Goal: Task Accomplishment & Management: Use online tool/utility

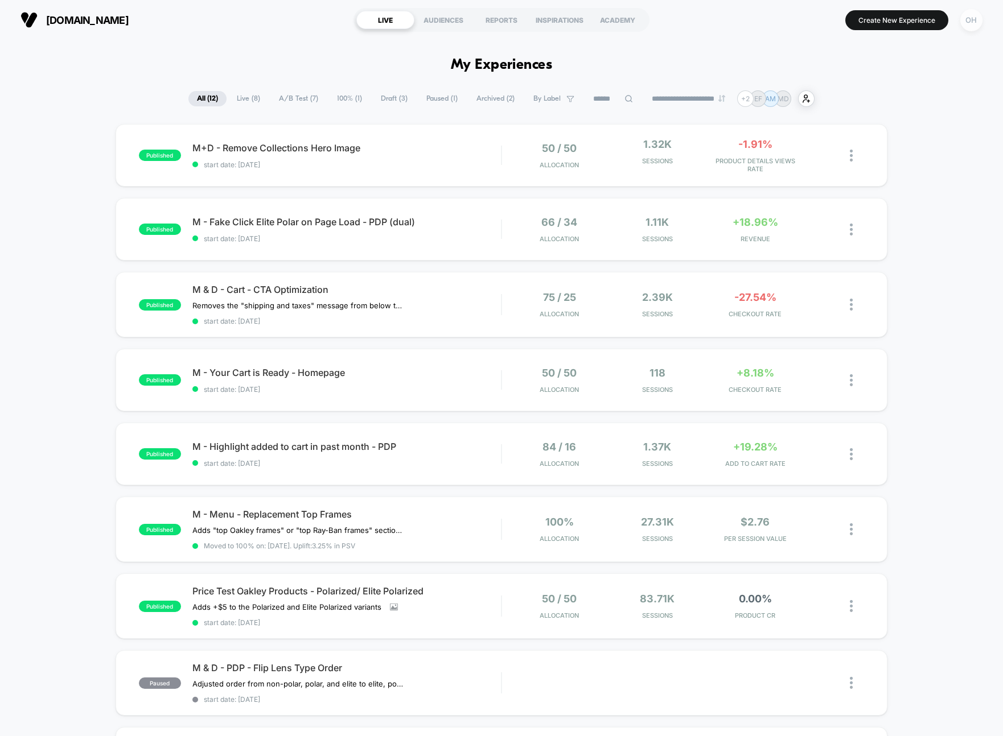
click at [976, 23] on div "OH" at bounding box center [971, 20] width 22 height 22
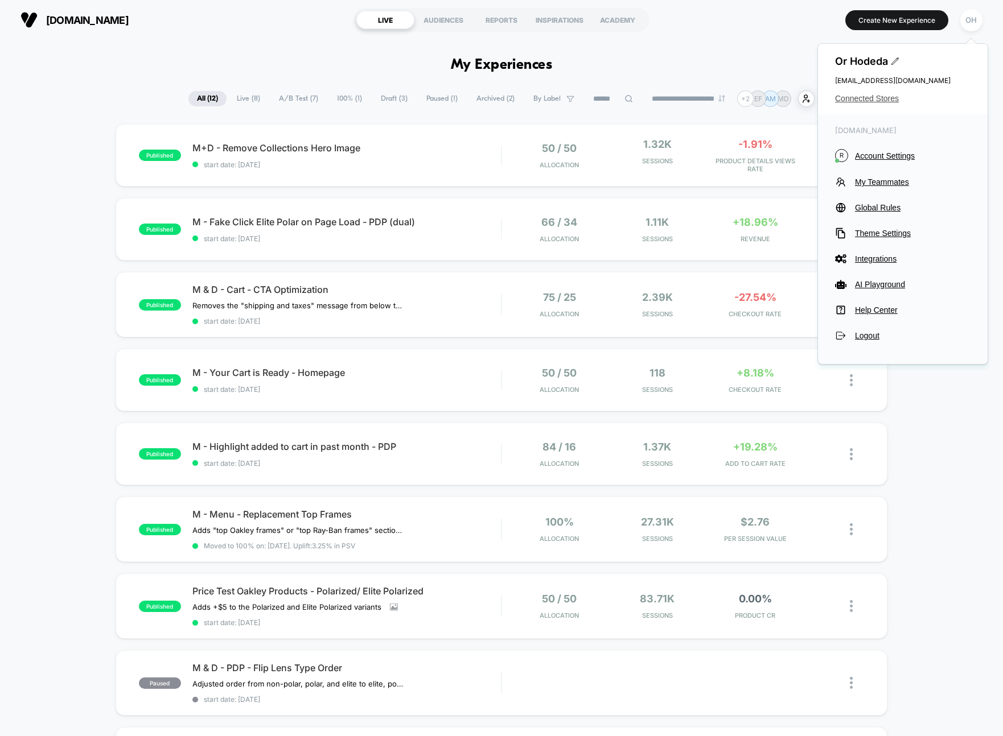
click at [862, 101] on span "Connected Stores" at bounding box center [902, 98] width 135 height 9
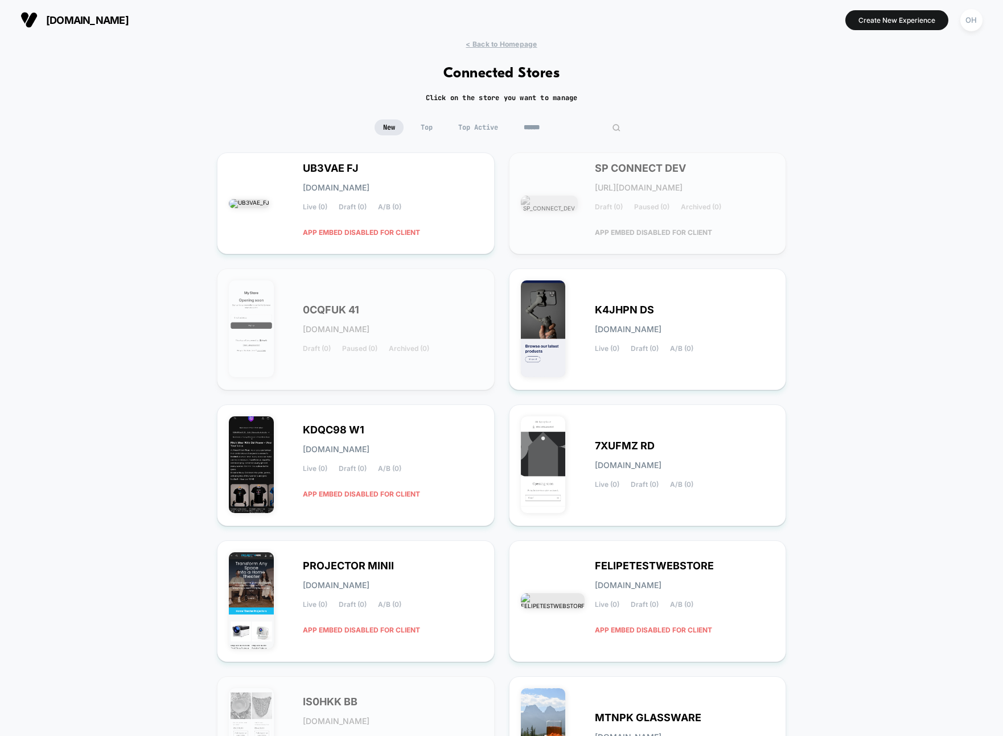
click at [555, 127] on input at bounding box center [572, 128] width 114 height 16
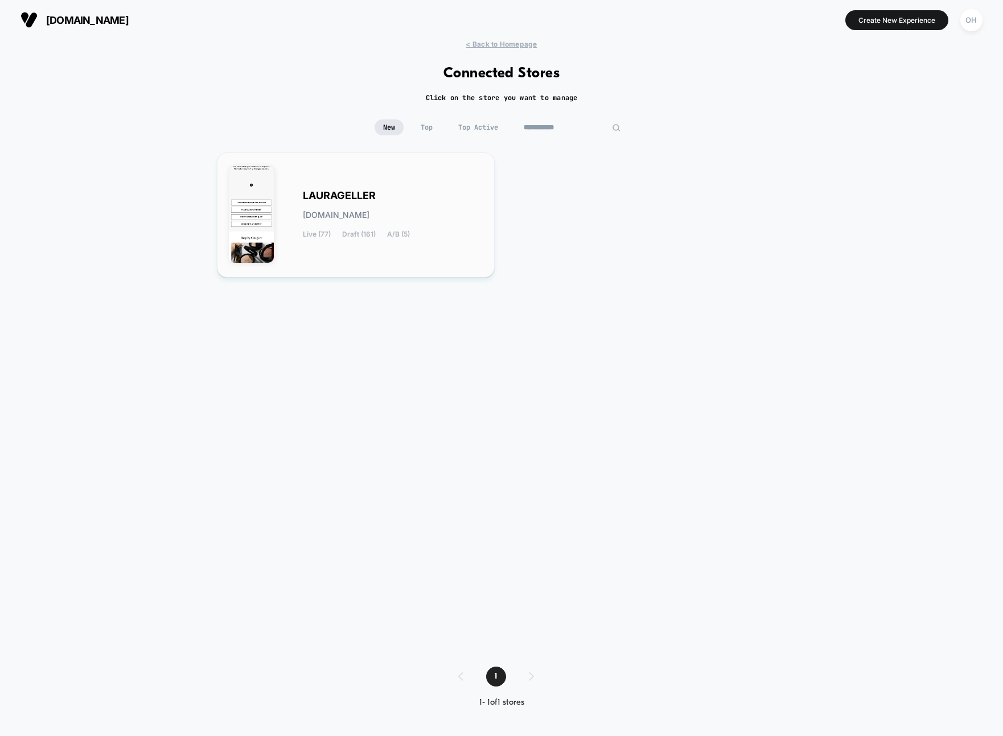
type input "**********"
click at [351, 221] on div "LAURAGELLER laurageller.myshopify.com Live (77) Draft (161) A/B (5)" at bounding box center [393, 215] width 180 height 47
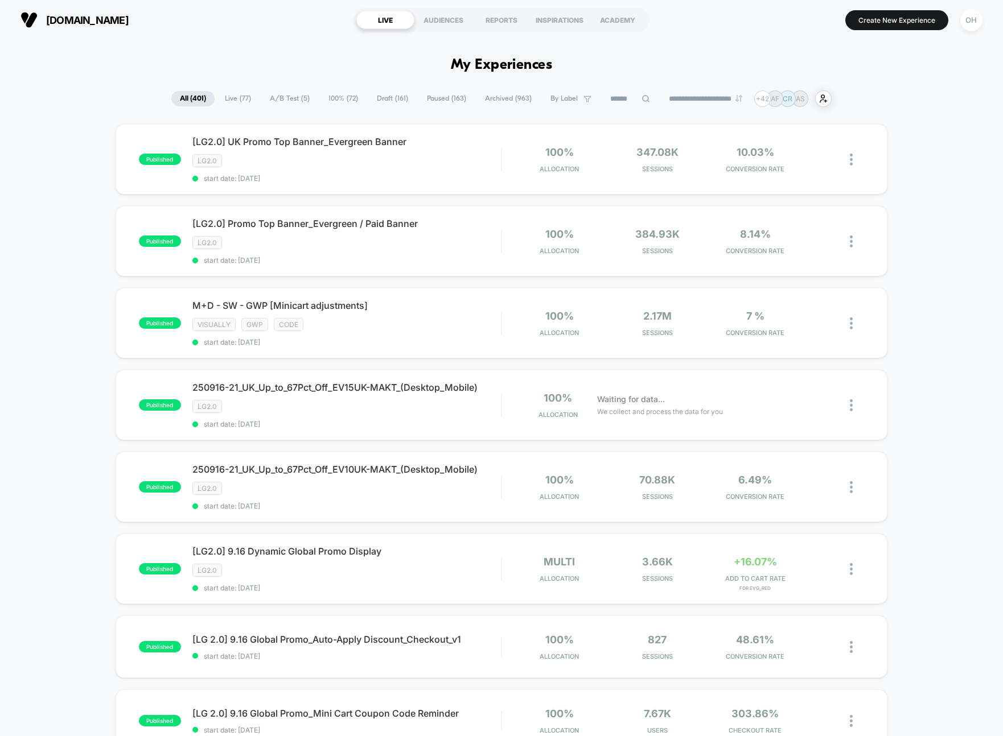
drag, startPoint x: 798, startPoint y: 46, endPoint x: 813, endPoint y: 42, distance: 14.8
click at [882, 24] on button "Create New Experience" at bounding box center [896, 20] width 103 height 20
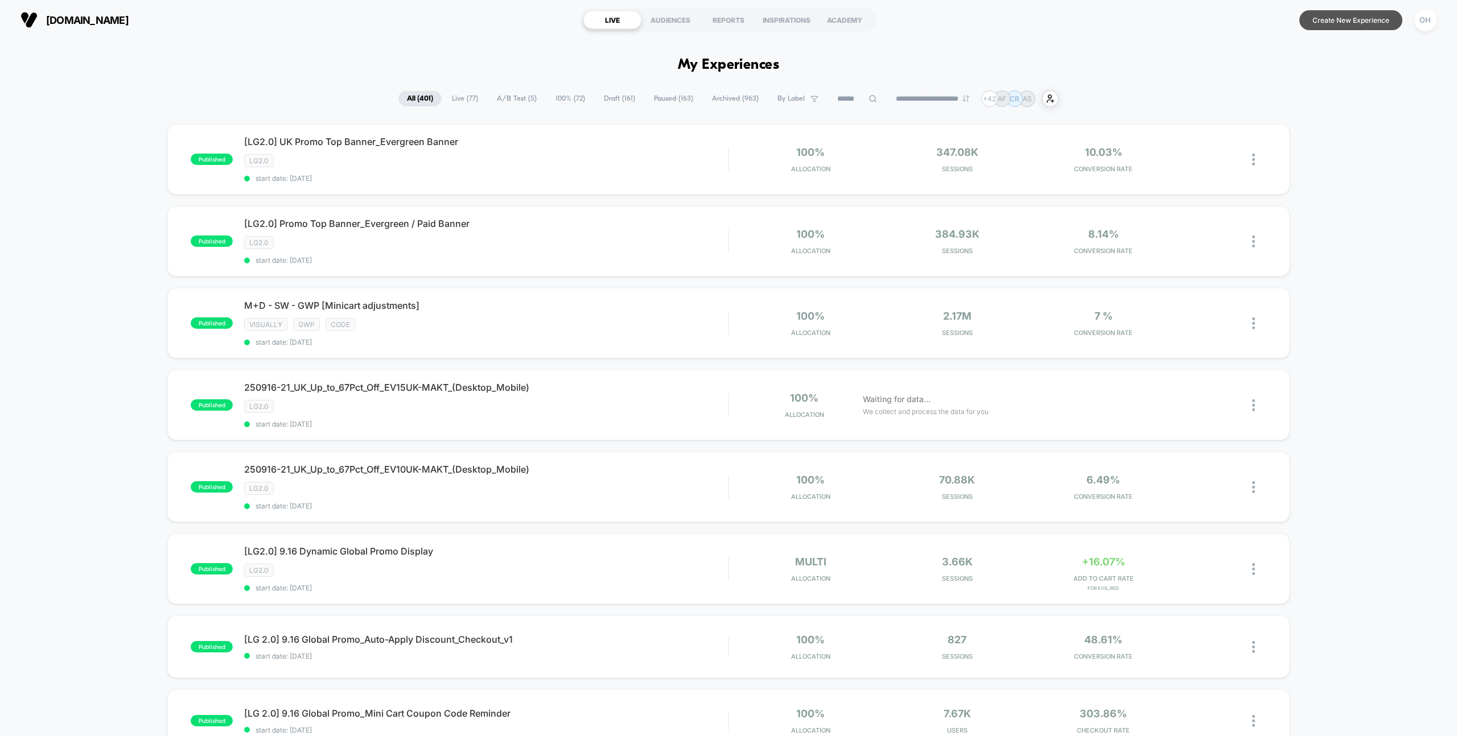
click at [1371, 21] on button "Create New Experience" at bounding box center [1350, 20] width 103 height 20
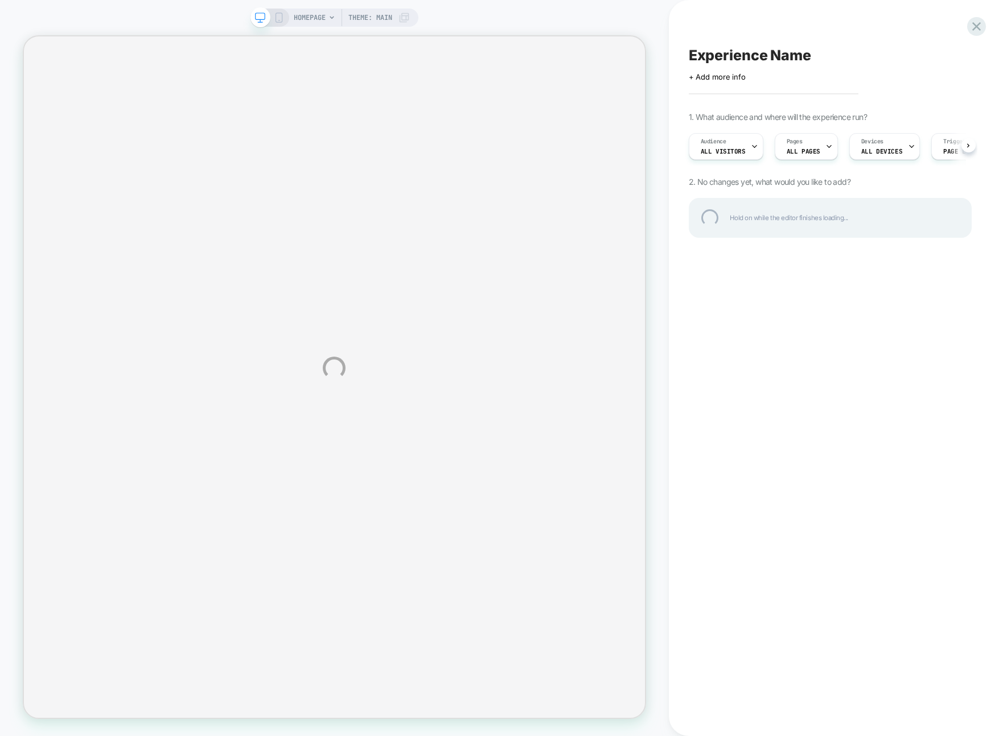
click at [933, 14] on div "HOMEPAGE Theme: MAIN Experience Name Click to edit experience details + Add mor…" at bounding box center [501, 368] width 1003 height 736
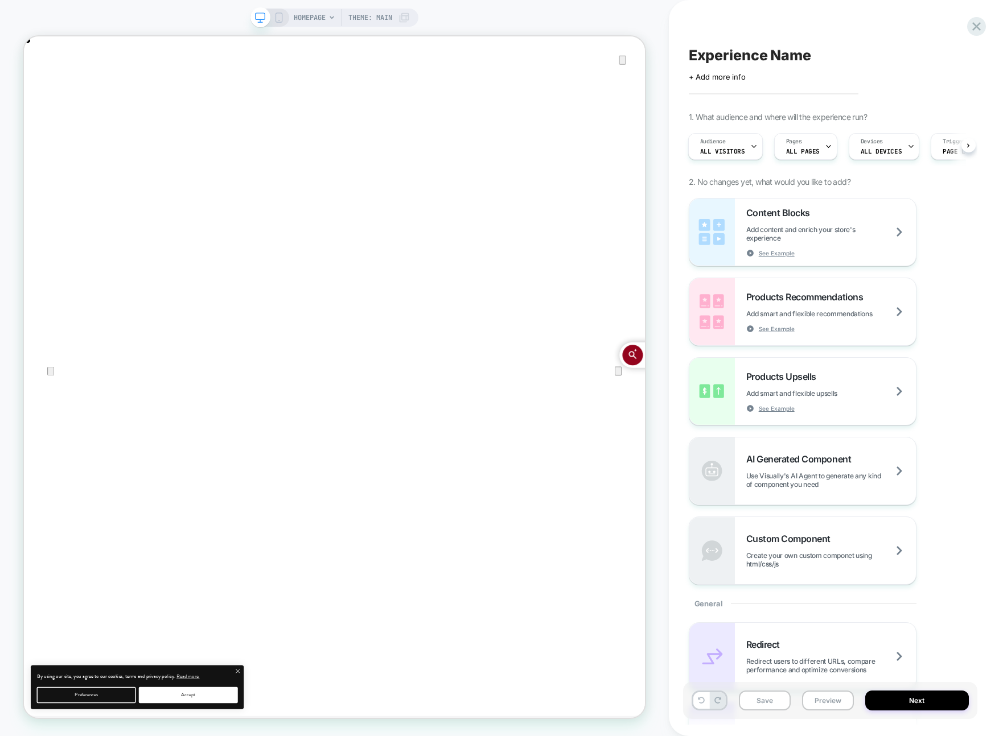
click at [933, 24] on div "Experience Name Click to edit experience details + Add more info 1. What audien…" at bounding box center [830, 368] width 294 height 714
click at [42, 87] on icon "Close" at bounding box center [35, 94] width 14 height 14
click at [654, 43] on div "HOMEPAGE Theme: MAIN" at bounding box center [334, 368] width 669 height 714
click at [683, 28] on div "Experience Name Click to edit experience details + Add more info 1. What audien…" at bounding box center [830, 368] width 294 height 714
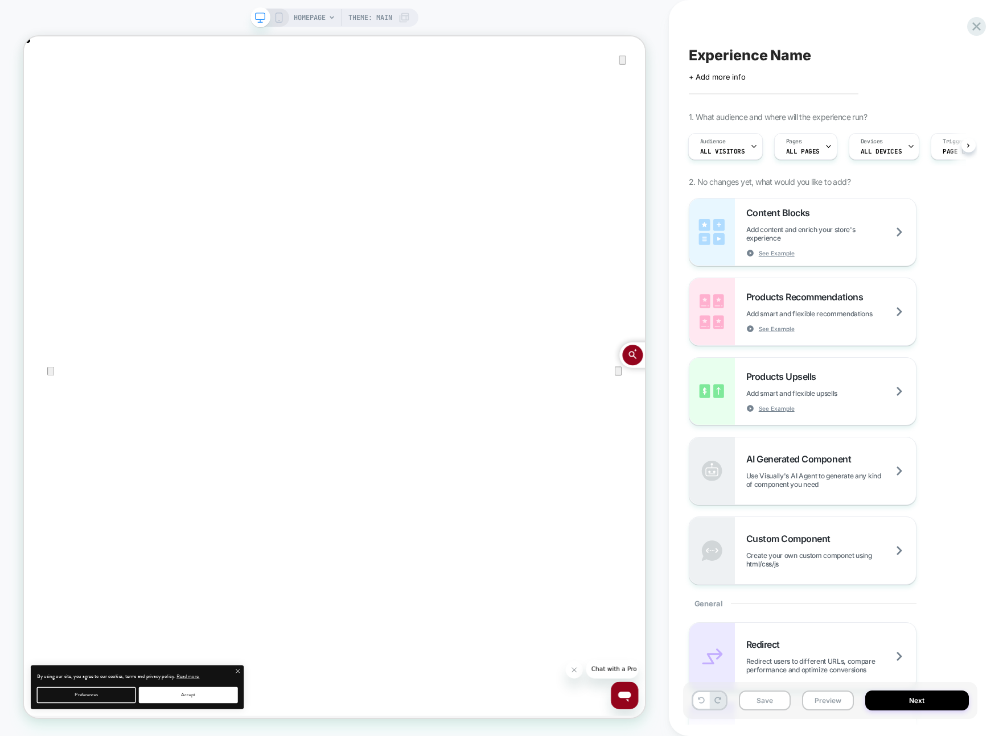
scroll to position [0, 0]
click at [806, 34] on div "Experience Name Click to edit experience details + Add more info 1. What audien…" at bounding box center [830, 368] width 294 height 714
click at [974, 23] on icon at bounding box center [976, 26] width 15 height 15
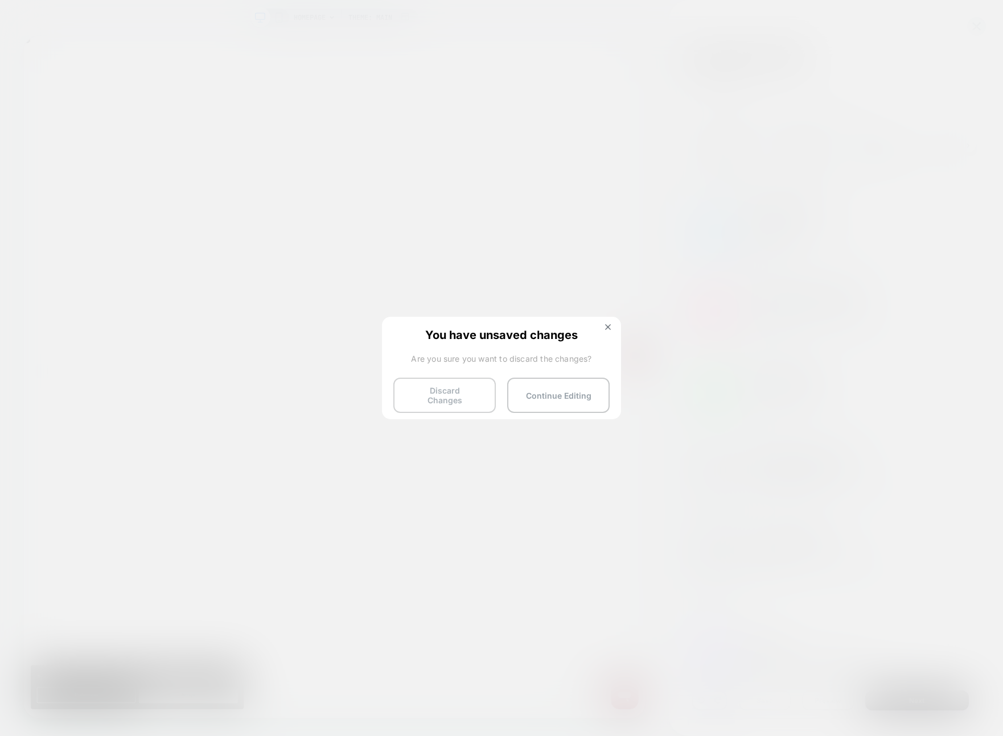
click at [443, 386] on button "Discard Changes" at bounding box center [444, 395] width 102 height 35
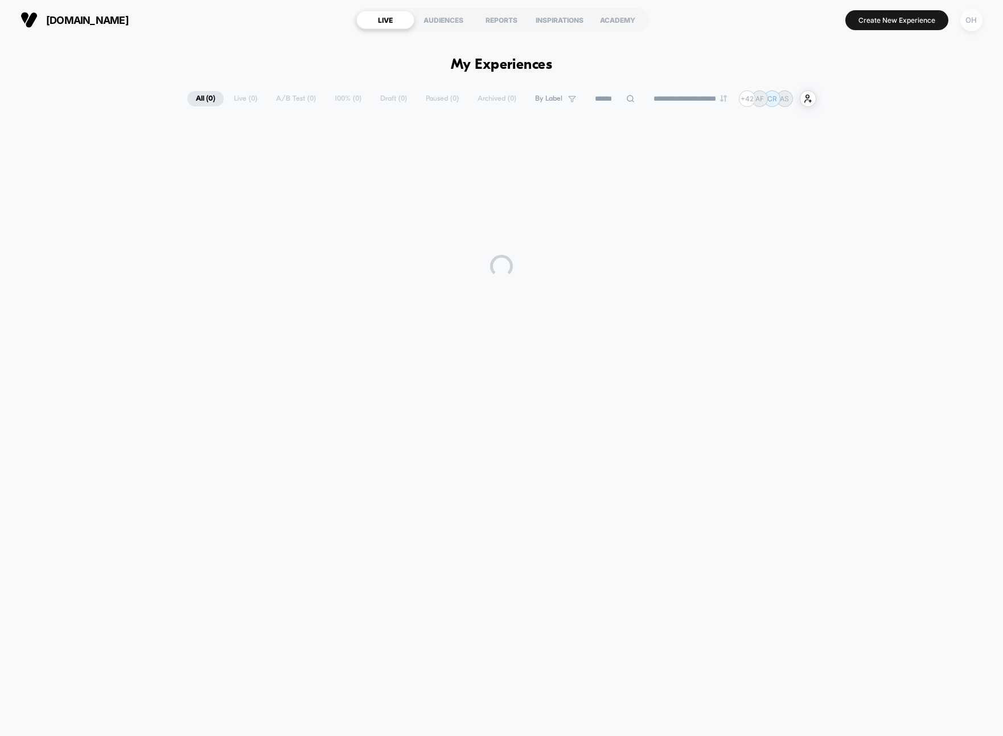
click at [971, 28] on div "OH" at bounding box center [971, 20] width 22 height 22
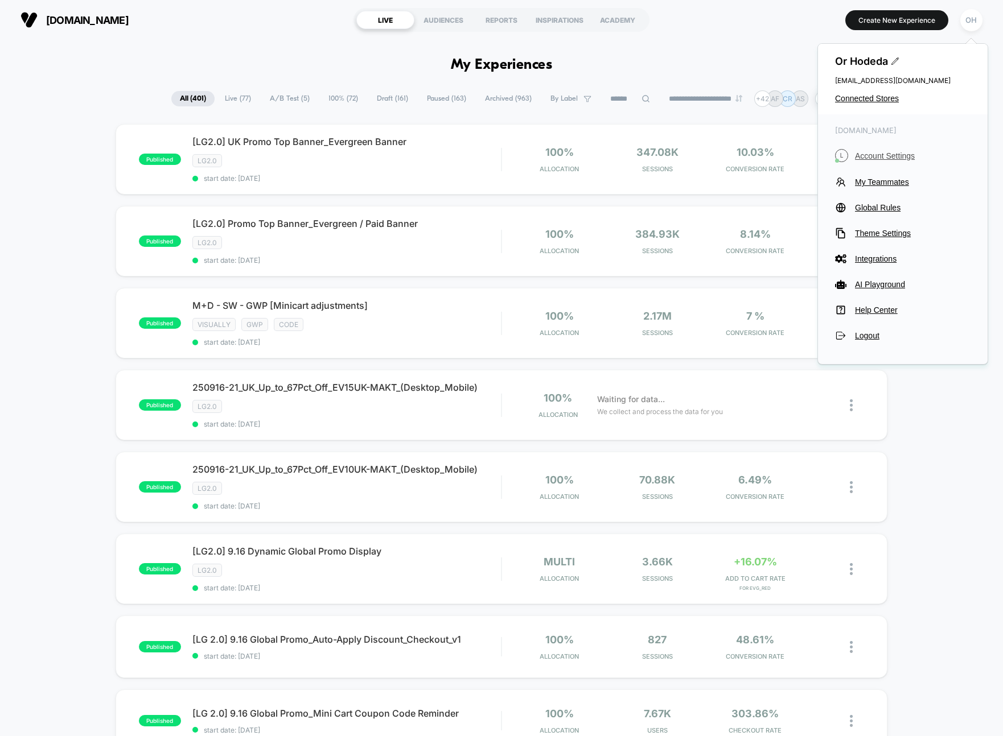
click at [903, 160] on span "Account Settings" at bounding box center [913, 155] width 116 height 9
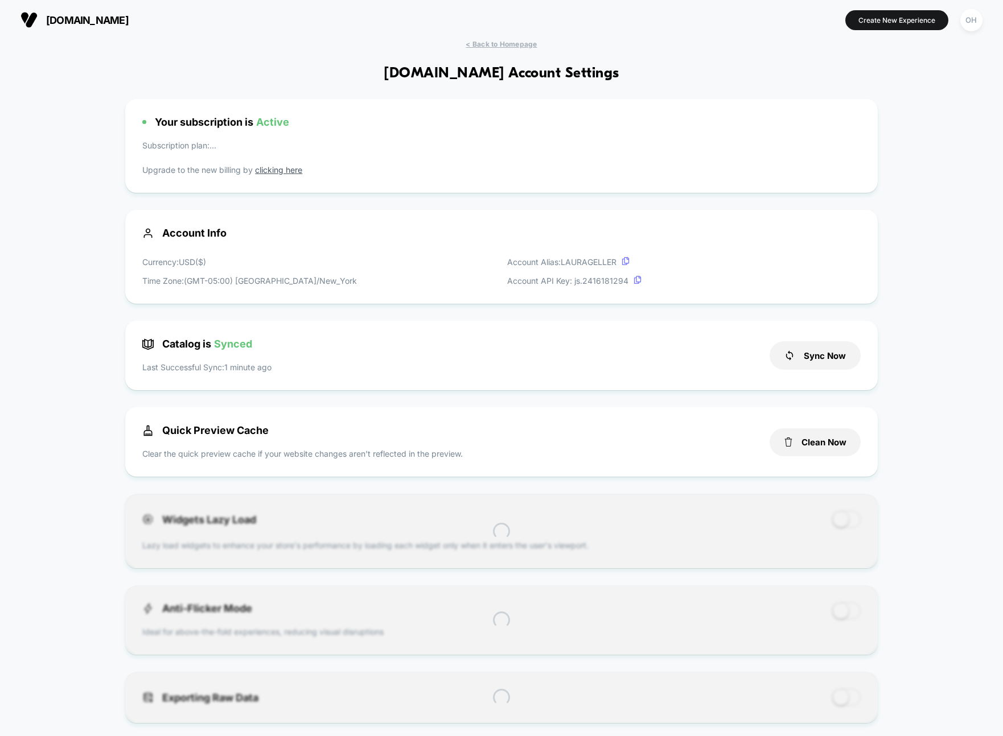
scroll to position [154, 0]
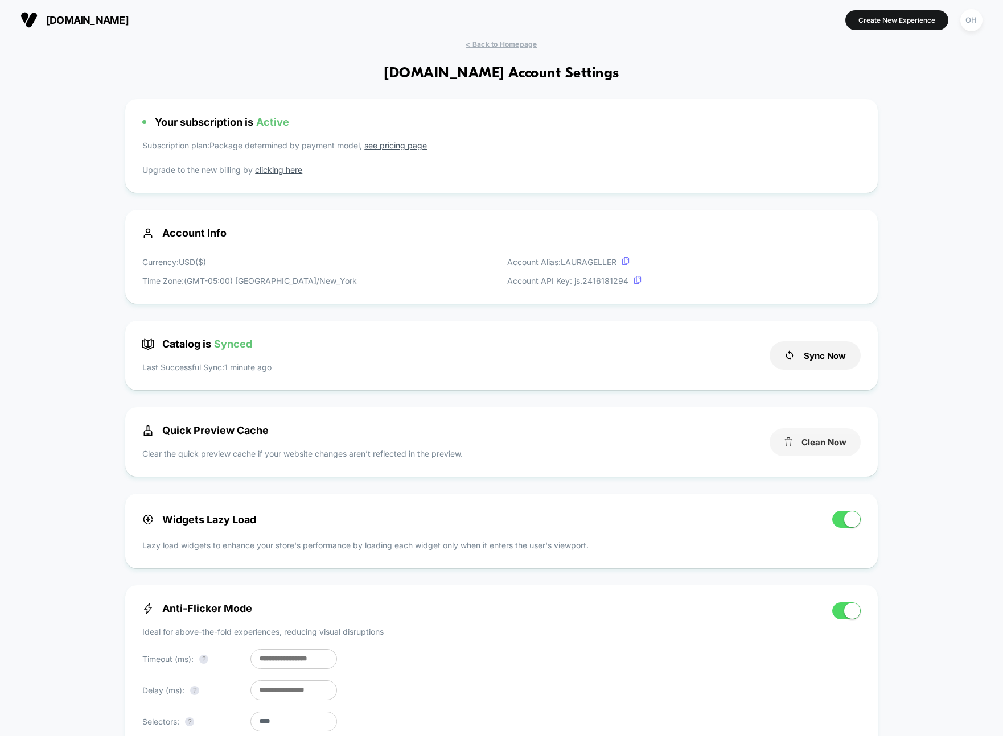
click at [821, 438] on button "Clean Now" at bounding box center [814, 443] width 91 height 28
click at [862, 19] on button "Create New Experience" at bounding box center [896, 20] width 103 height 20
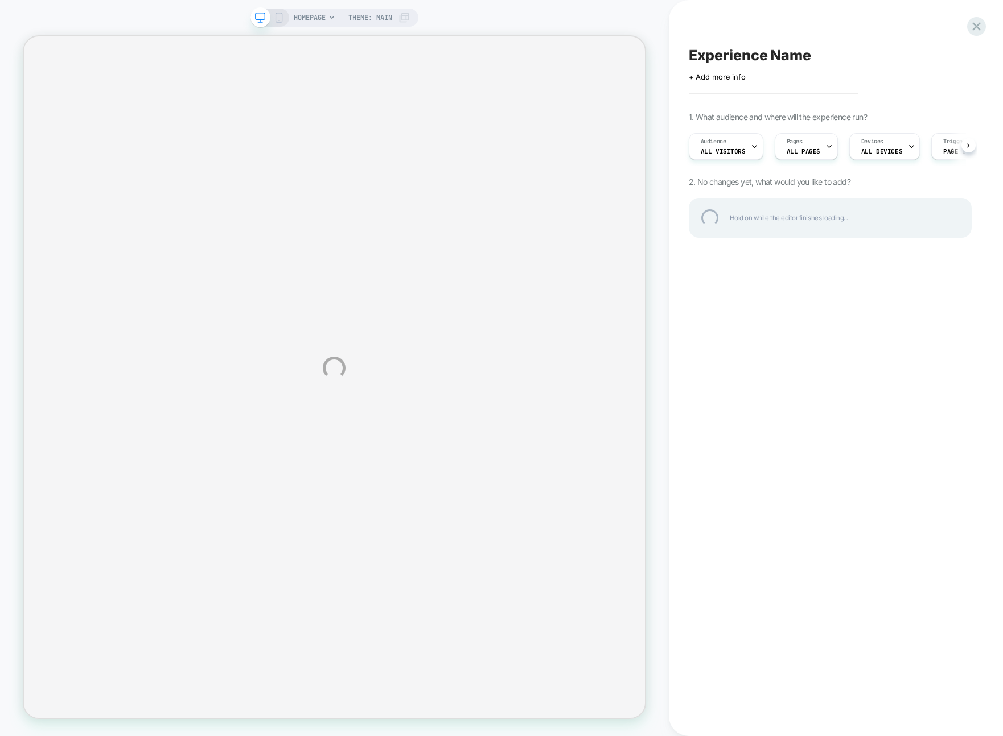
click at [802, 20] on div "HOMEPAGE Theme: MAIN Experience Name Click to edit experience details + Add mor…" at bounding box center [501, 368] width 1003 height 736
click at [802, 15] on div "HOMEPAGE Theme: MAIN Experience Name Click to edit experience details + Add mor…" at bounding box center [501, 368] width 1003 height 736
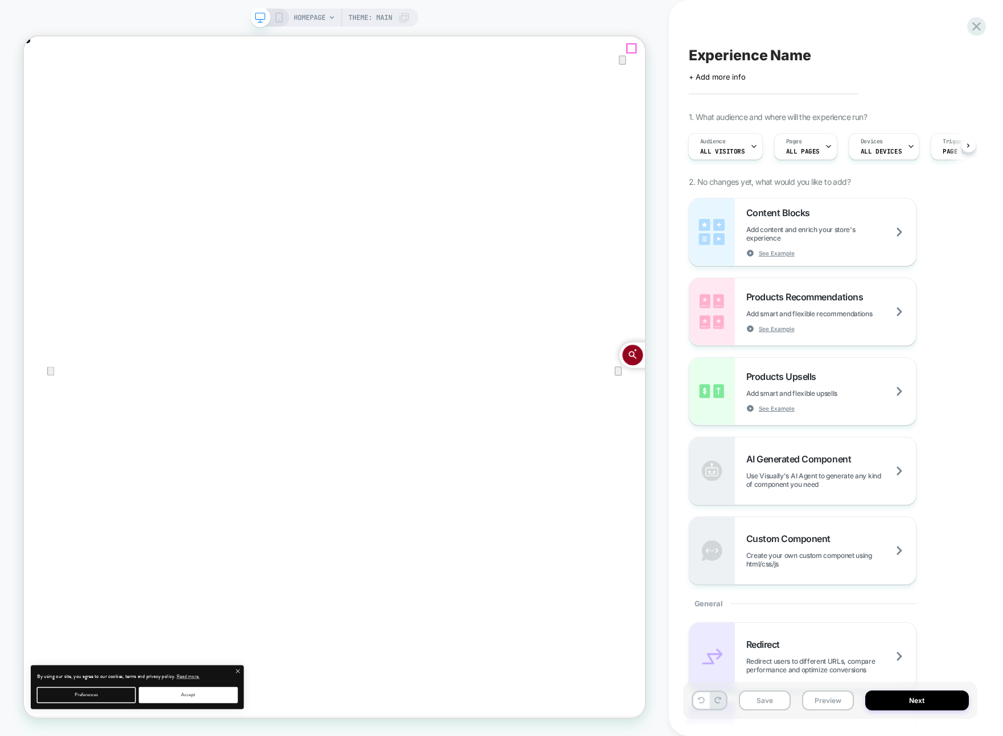
click at [39, 90] on icon "Close" at bounding box center [35, 94] width 8 height 8
click at [661, 27] on div "HOMEPAGE Theme: MAIN" at bounding box center [334, 368] width 669 height 714
click at [665, 22] on div "HOMEPAGE Theme: MAIN" at bounding box center [334, 368] width 669 height 714
click at [662, 20] on div "HOMEPAGE Theme: MAIN" at bounding box center [334, 368] width 669 height 714
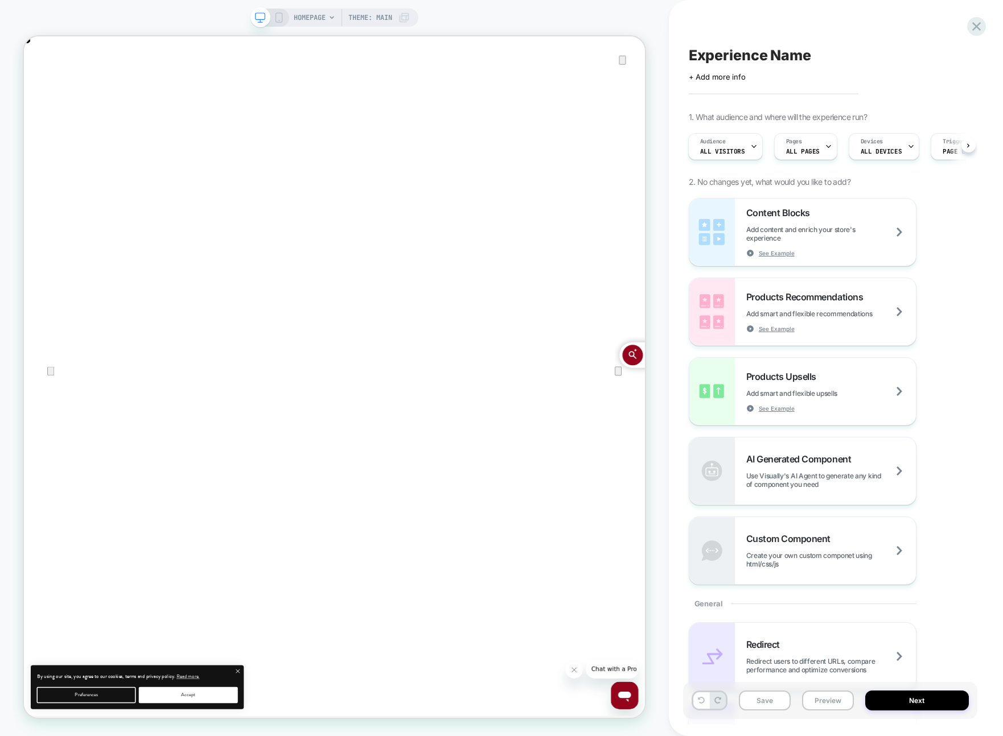
click at [311, 19] on span "HOMEPAGE" at bounding box center [310, 18] width 32 height 18
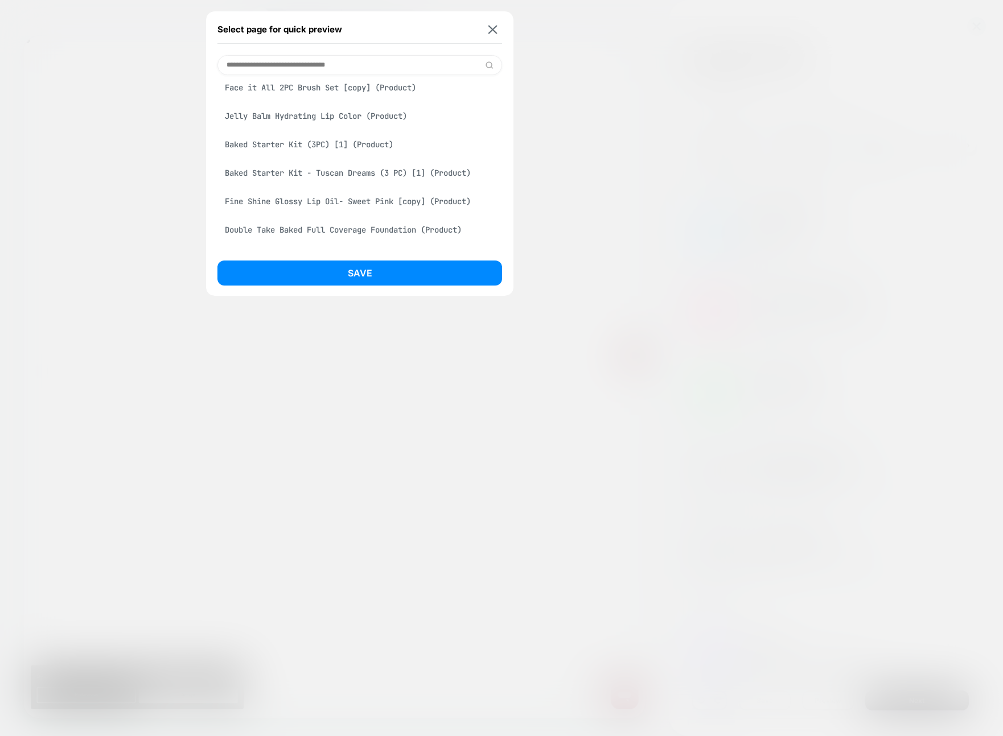
scroll to position [948, 0]
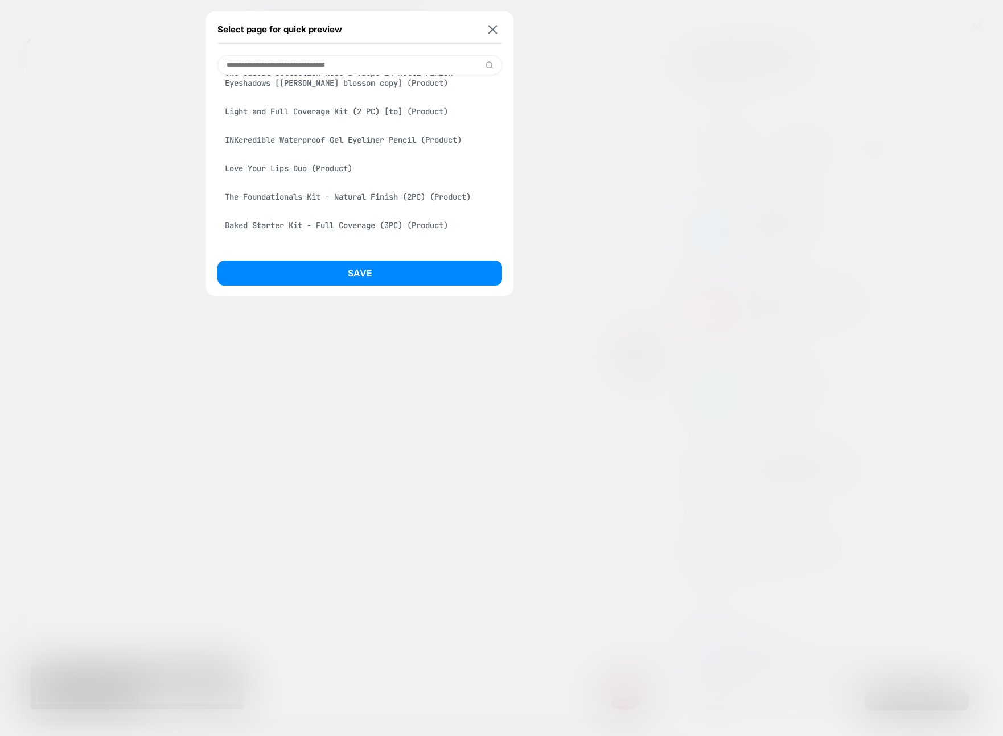
click at [364, 151] on div "INKcredible Waterproof Gel Eyeliner Pencil (Product)" at bounding box center [359, 140] width 285 height 22
click at [373, 279] on button "Save" at bounding box center [359, 273] width 285 height 25
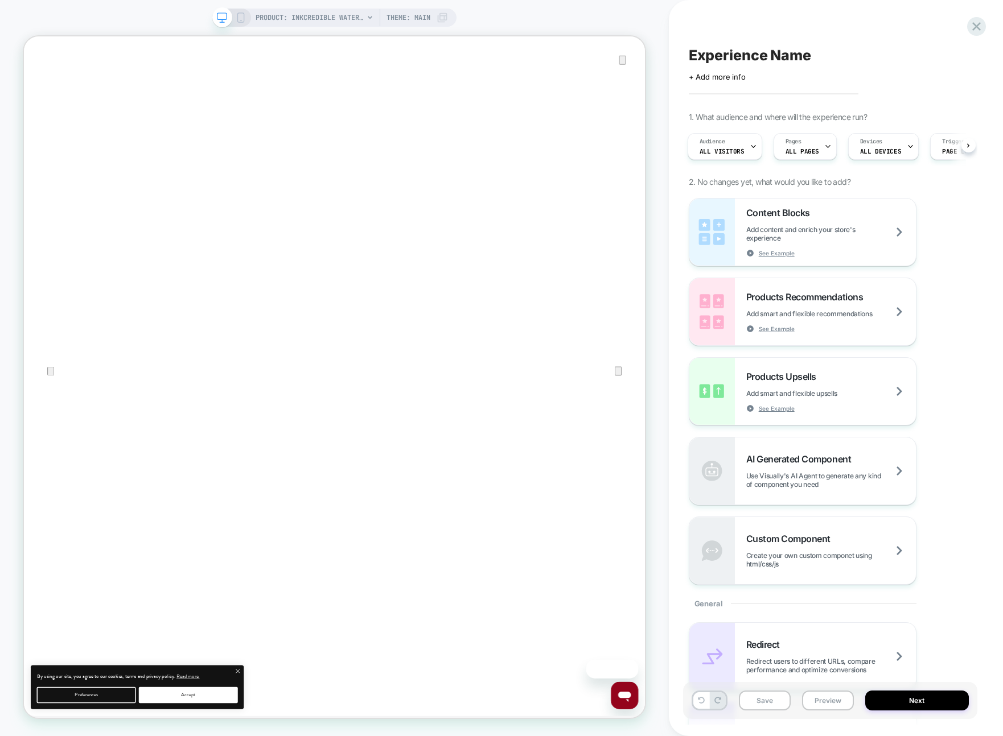
scroll to position [0, 0]
click at [660, 65] on div "PRODUCT: INKcredible Waterproof Gel Eyeliner Pencil PRODUCT: INKcredible Waterp…" at bounding box center [334, 368] width 669 height 714
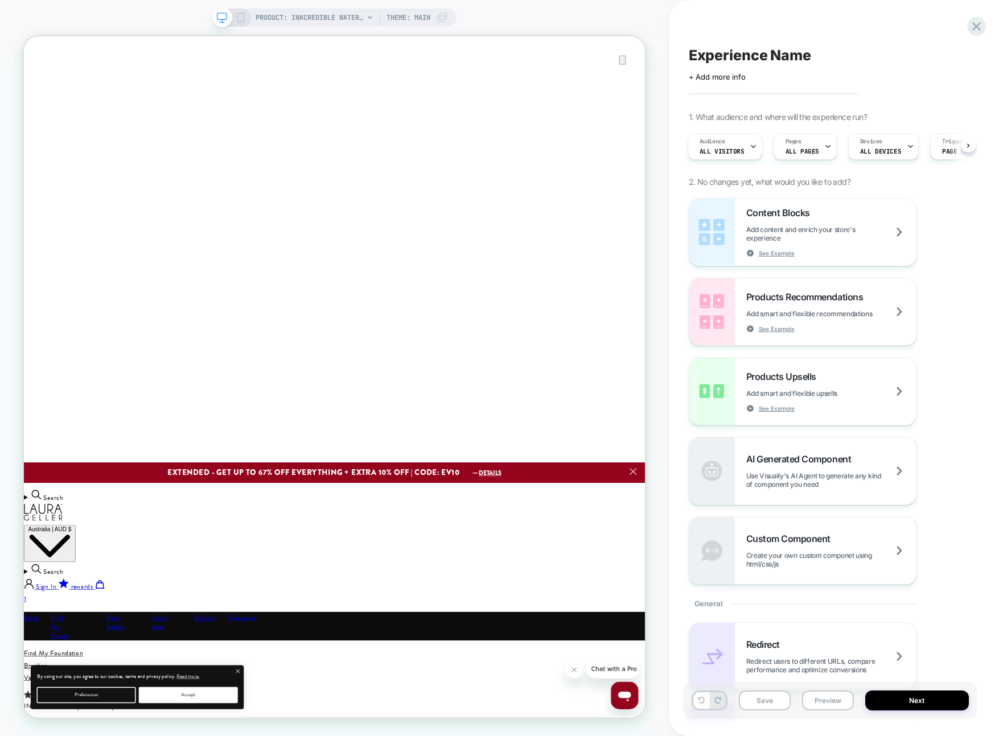
scroll to position [597, 0]
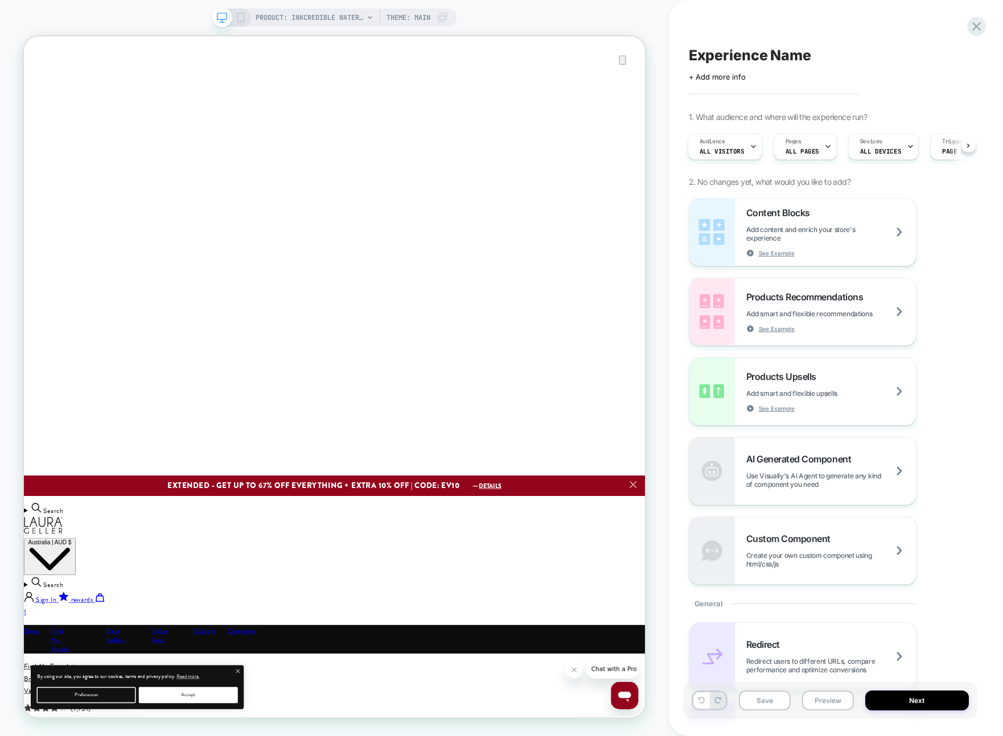
click at [679, 26] on div "Experience Name Click to edit experience details + Add more info 1. What audien…" at bounding box center [836, 368] width 334 height 736
click at [969, 32] on icon at bounding box center [976, 26] width 15 height 15
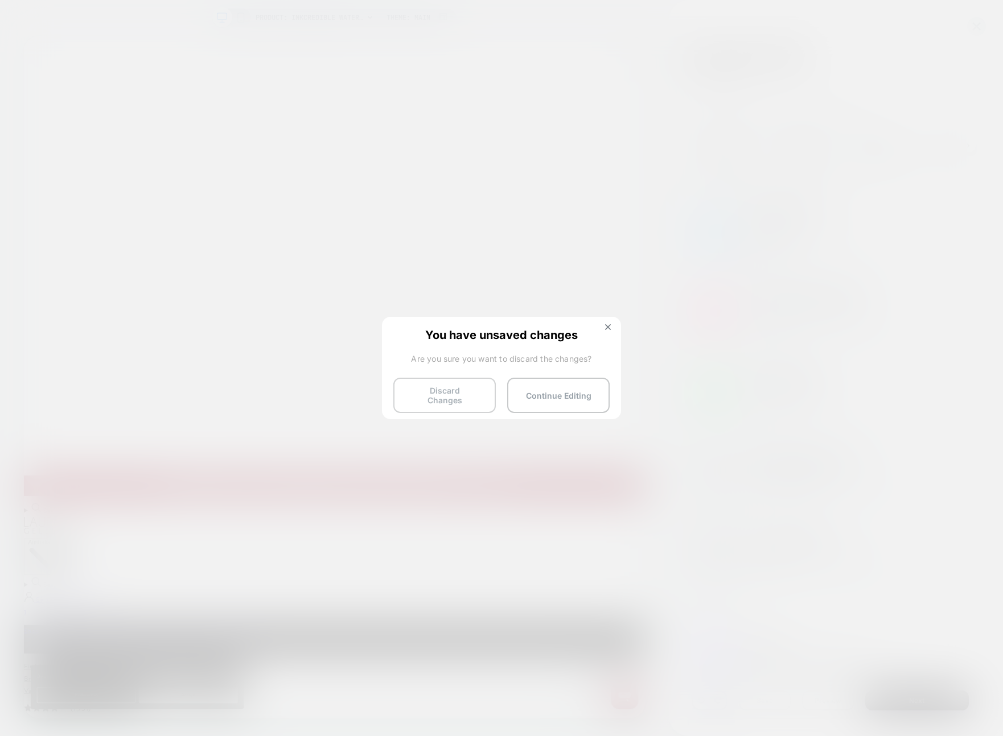
click at [418, 397] on button "Discard Changes" at bounding box center [444, 395] width 102 height 35
